Goal: Find specific page/section: Find specific page/section

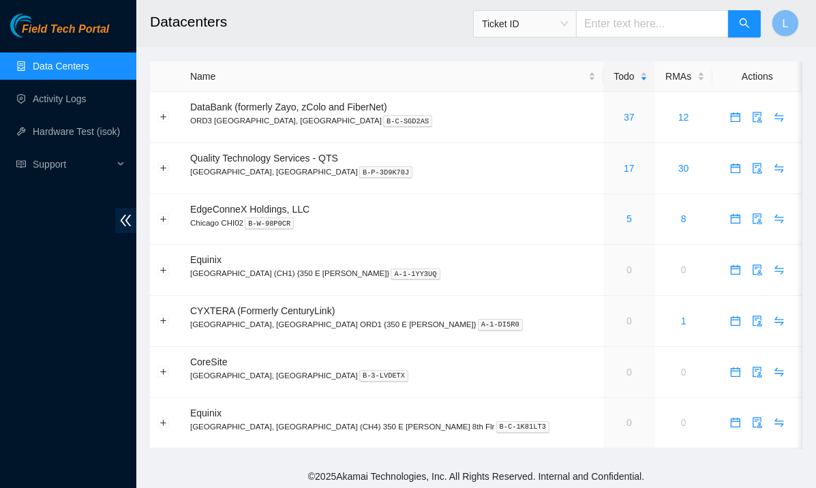
click at [361, 27] on h2 "Datacenters" at bounding box center [426, 22] width 552 height 44
click at [624, 167] on link "17" at bounding box center [629, 168] width 11 height 11
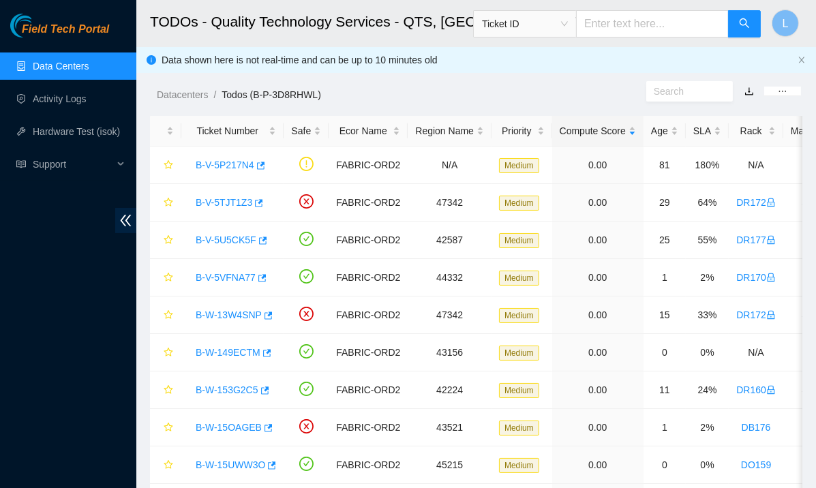
click at [72, 318] on div "Field Tech Portal Data Centers Activity Logs Hardware Test (isok) Support" at bounding box center [68, 251] width 136 height 474
